Goal: Task Accomplishment & Management: Manage account settings

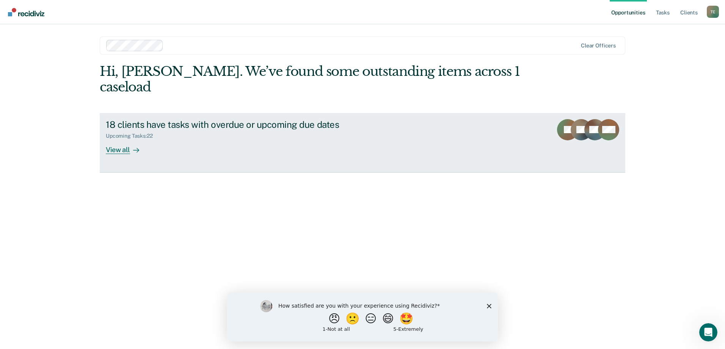
click at [119, 139] on div "View all" at bounding box center [127, 146] width 42 height 15
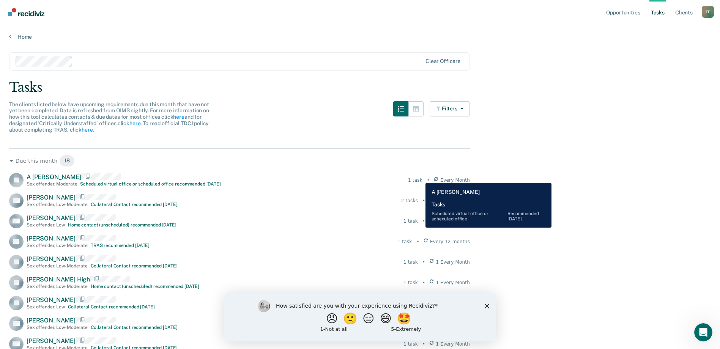
click at [420, 177] on div "1 task" at bounding box center [415, 180] width 14 height 7
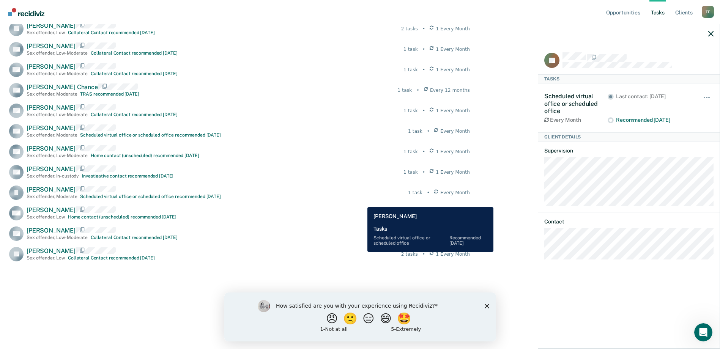
scroll to position [283, 0]
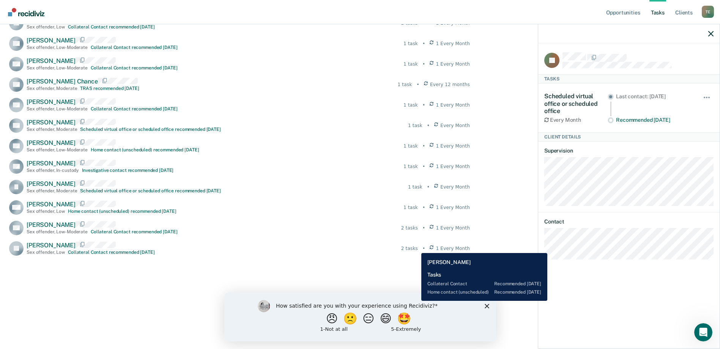
click at [415, 247] on div "2 tasks" at bounding box center [409, 248] width 17 height 7
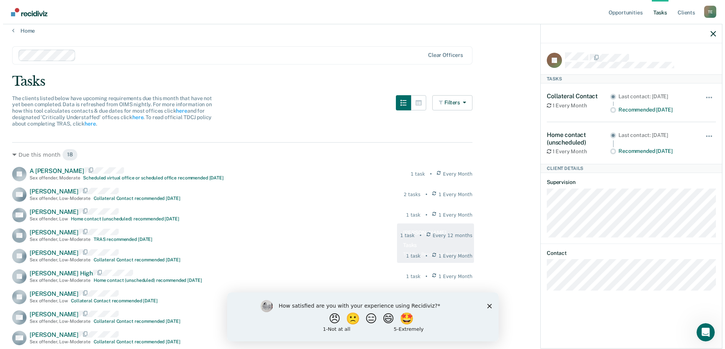
scroll to position [0, 0]
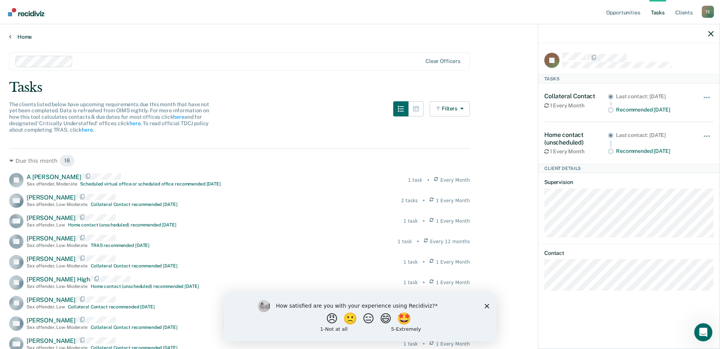
click at [15, 36] on link "Home" at bounding box center [359, 36] width 701 height 7
